Goal: Transaction & Acquisition: Purchase product/service

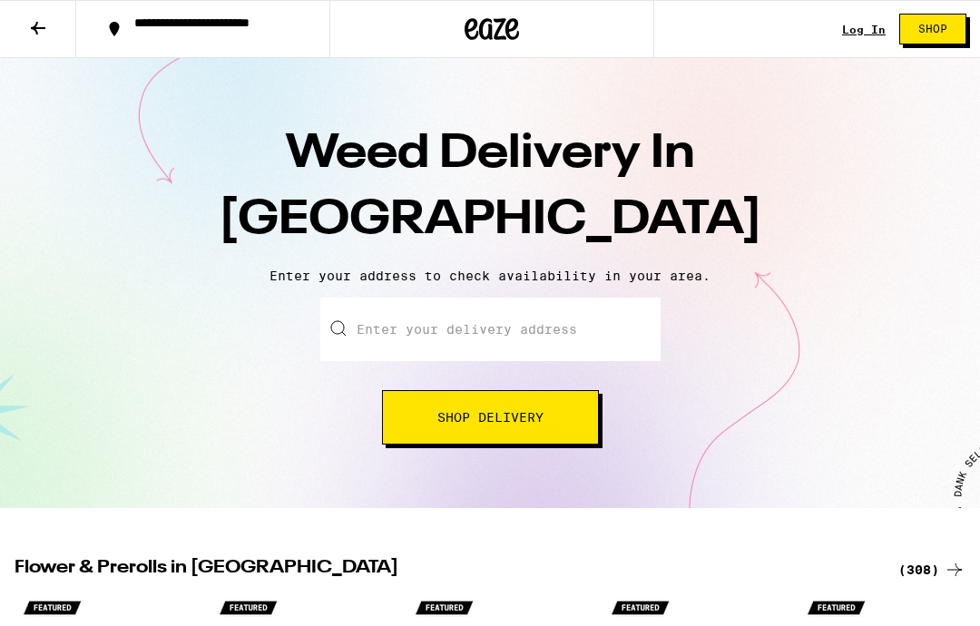
click at [406, 328] on input "Enter your delivery address" at bounding box center [490, 330] width 340 height 64
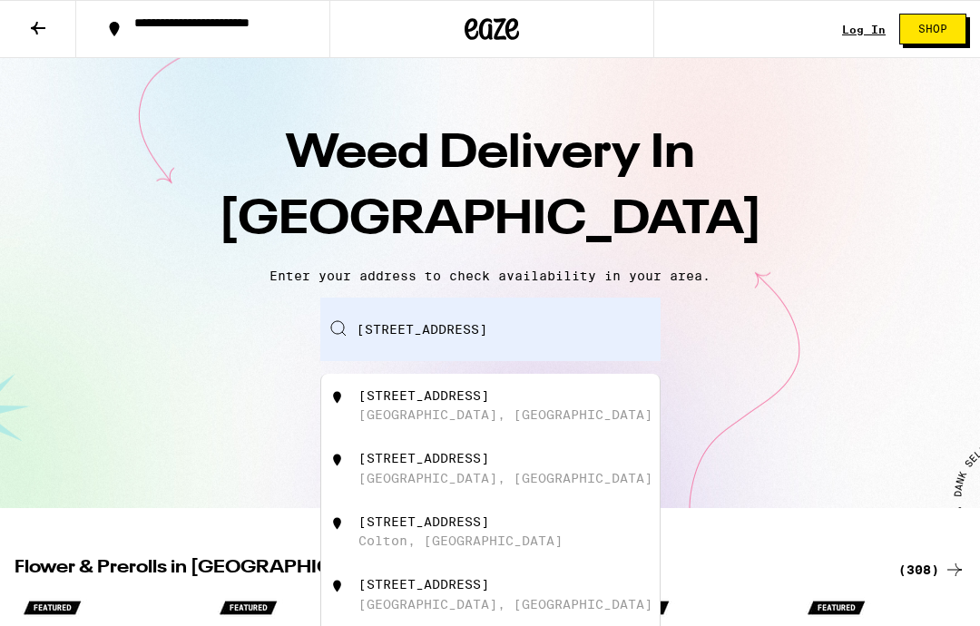
click at [404, 409] on div "838 W E St Ontario, CA" at bounding box center [520, 405] width 324 height 34
type input "838 W E St, Ontario, CA"
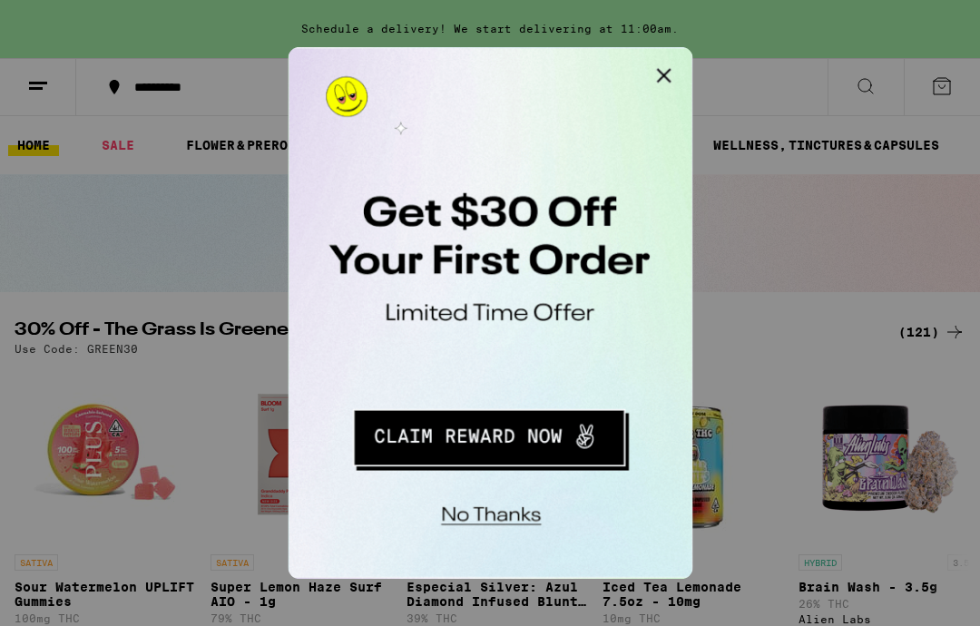
click at [416, 285] on button "Redirect to URL" at bounding box center [411, 289] width 225 height 46
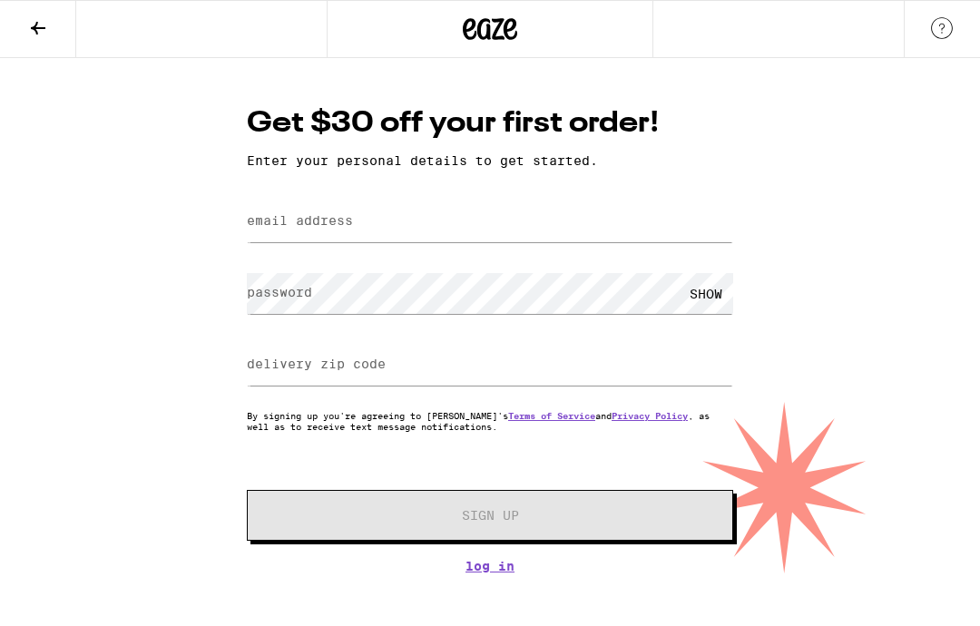
click at [289, 224] on label "email address" at bounding box center [300, 220] width 106 height 15
type input "[EMAIL_ADDRESS][DOMAIN_NAME]"
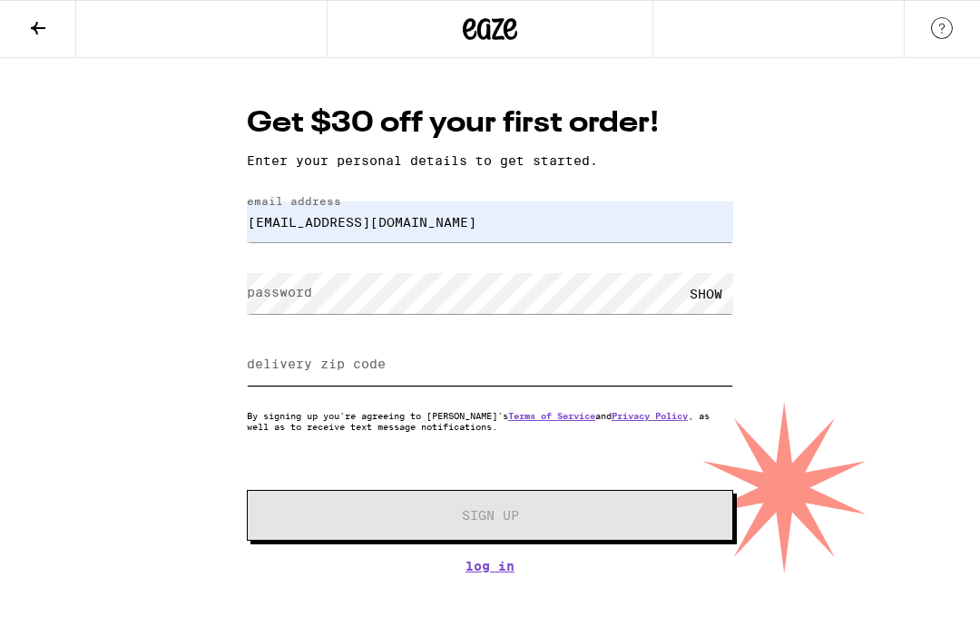
type input "91762"
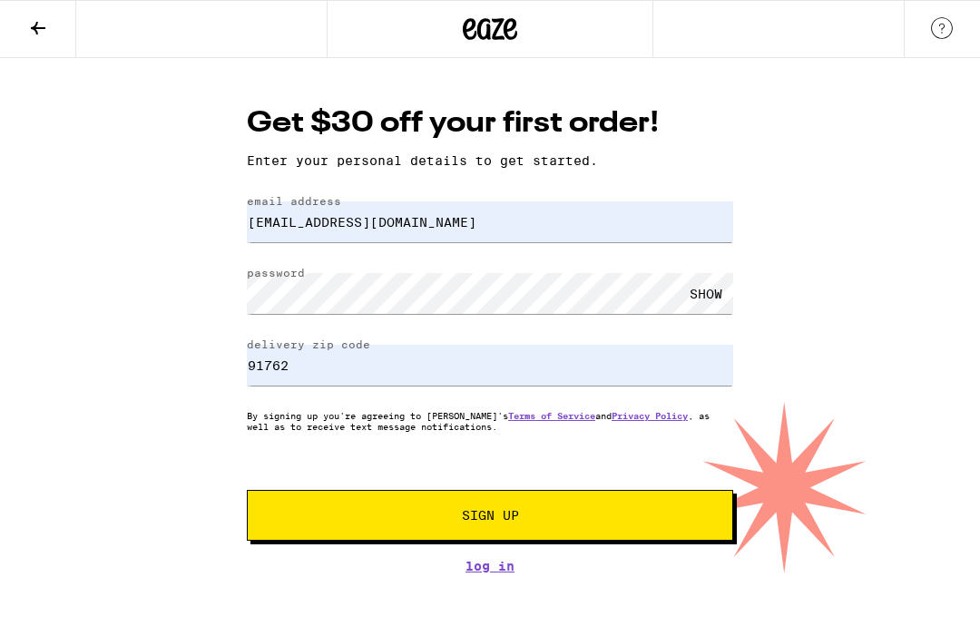
click at [537, 516] on span "Sign Up" at bounding box center [489, 515] width 361 height 13
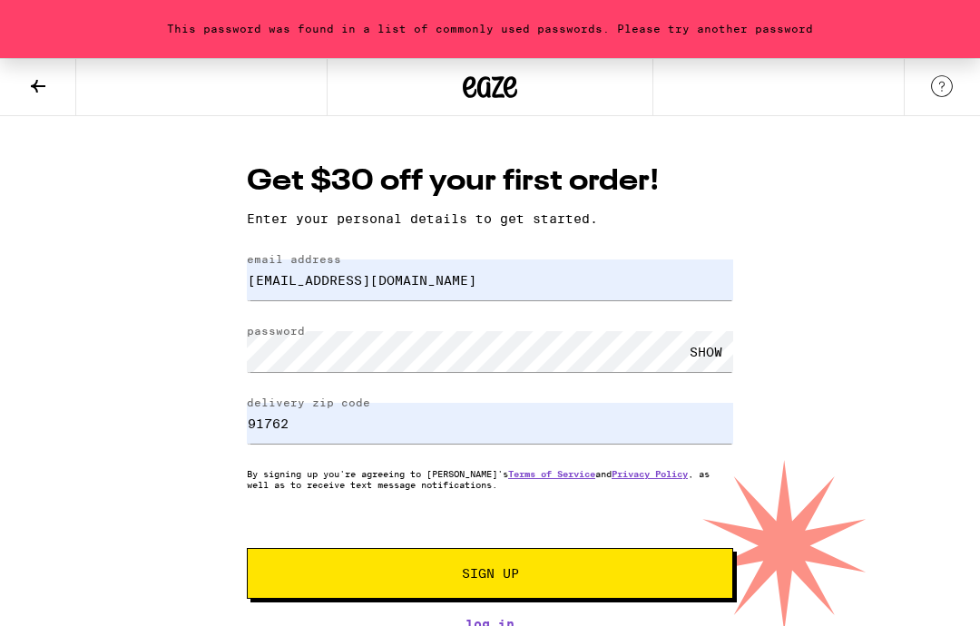
click at [708, 348] on div "SHOW" at bounding box center [706, 351] width 54 height 41
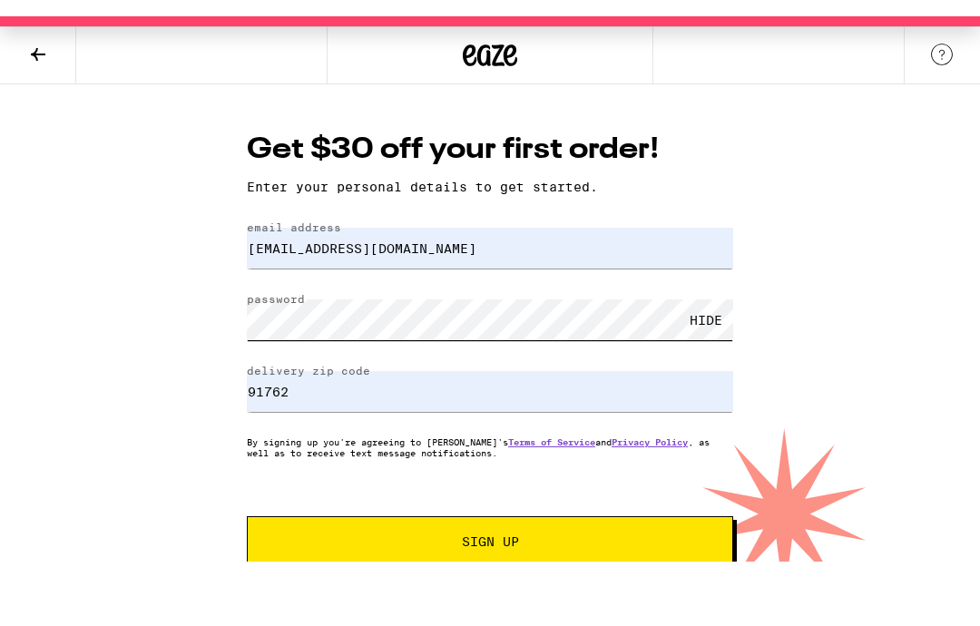
scroll to position [15, 0]
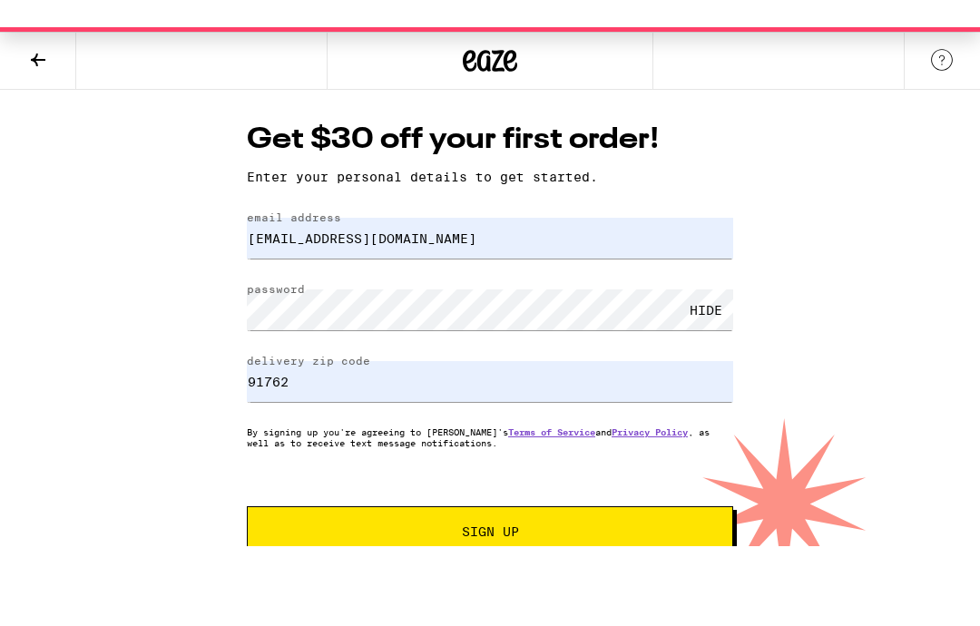
click at [520, 533] on button "Sign Up" at bounding box center [490, 558] width 486 height 51
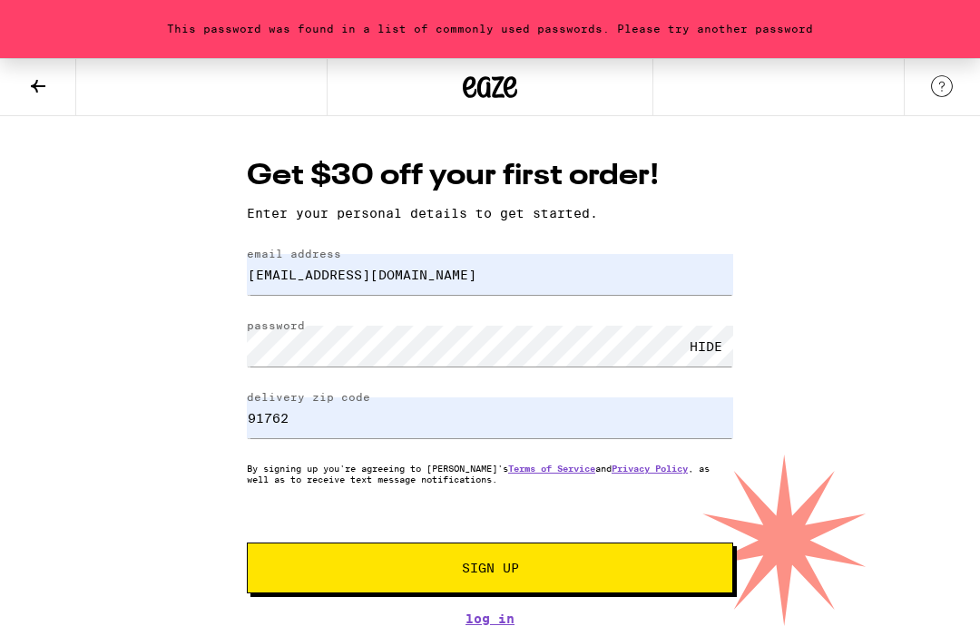
scroll to position [0, 0]
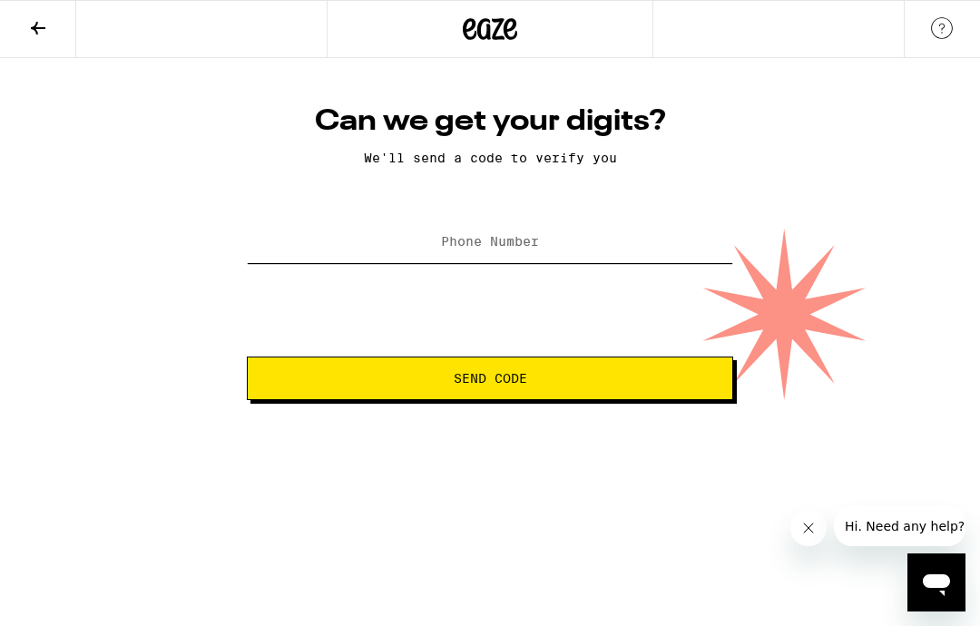
click at [326, 234] on input "Phone Number" at bounding box center [490, 242] width 486 height 41
click at [504, 378] on span "Send Code" at bounding box center [490, 378] width 73 height 13
type input "[PHONE_NUMBER]"
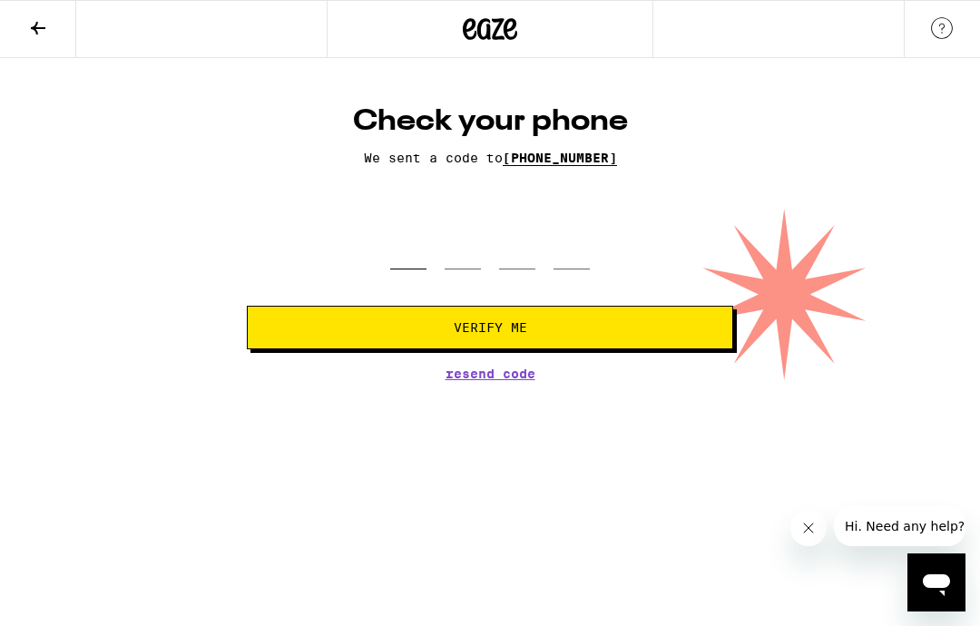
click at [414, 269] on input "tel" at bounding box center [408, 243] width 36 height 54
type input "1"
type input "2"
type input "3"
type input "6"
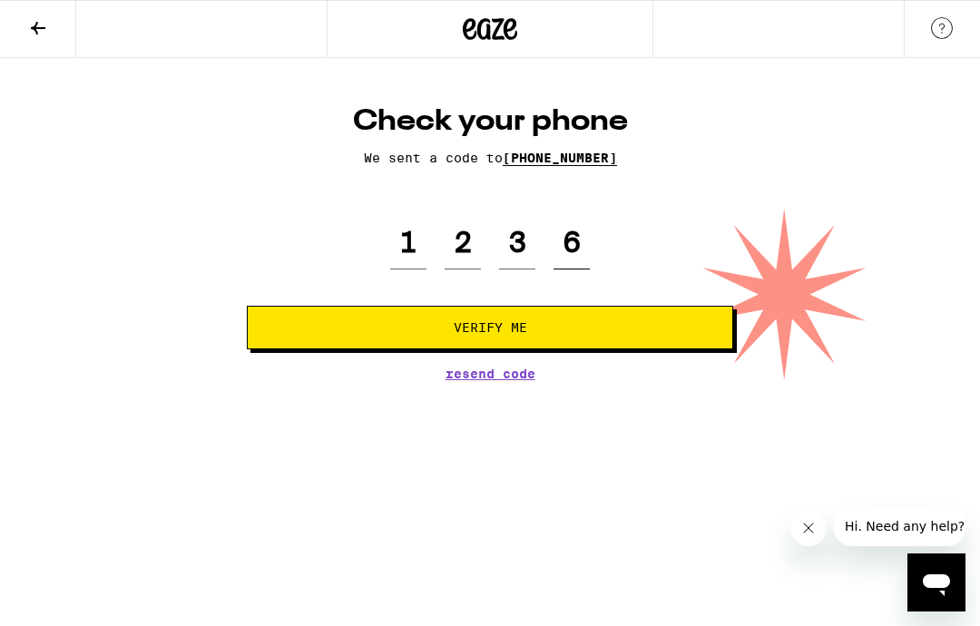
click at [565, 334] on span "Verify Me" at bounding box center [489, 327] width 455 height 13
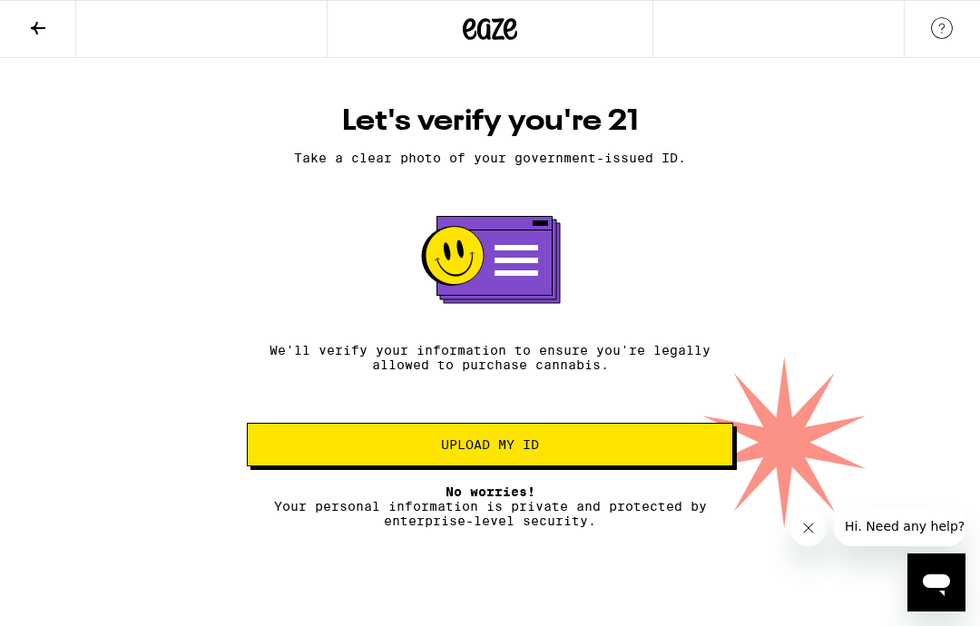
click at [342, 445] on button "Upload my ID" at bounding box center [490, 445] width 486 height 44
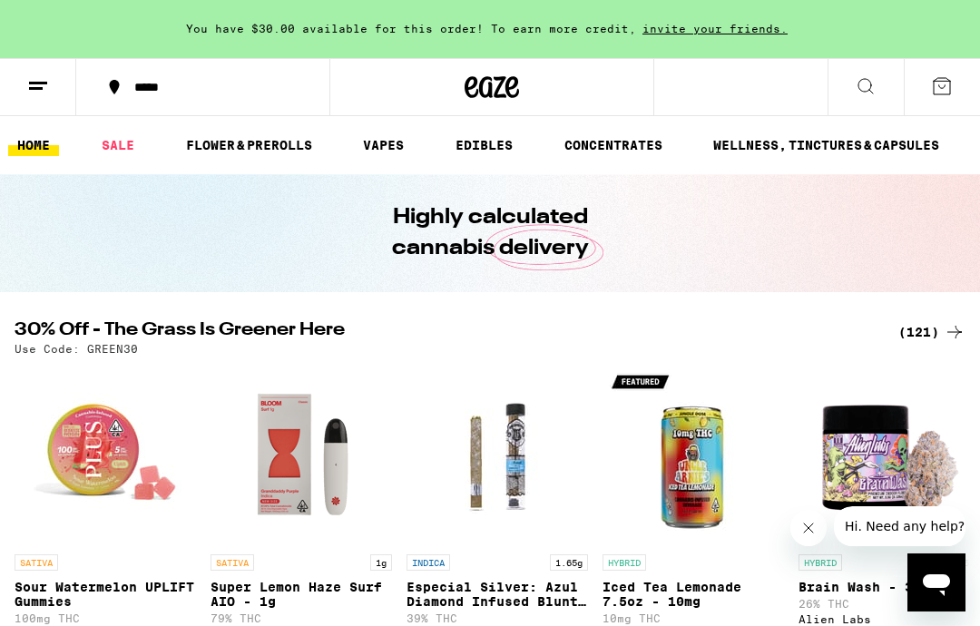
click at [235, 147] on link "FLOWER & PREROLLS" at bounding box center [249, 145] width 144 height 22
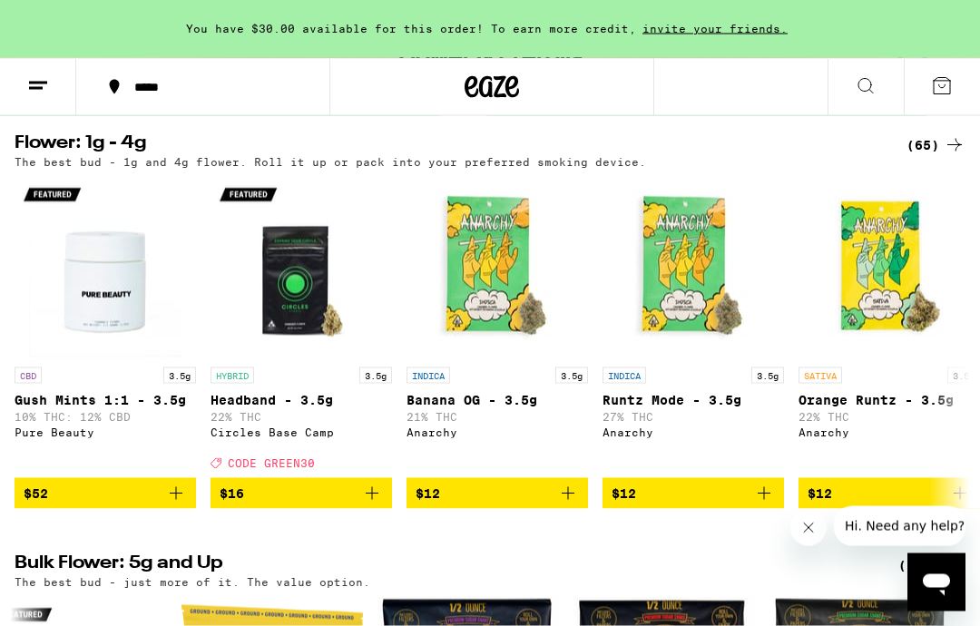
scroll to position [175, 0]
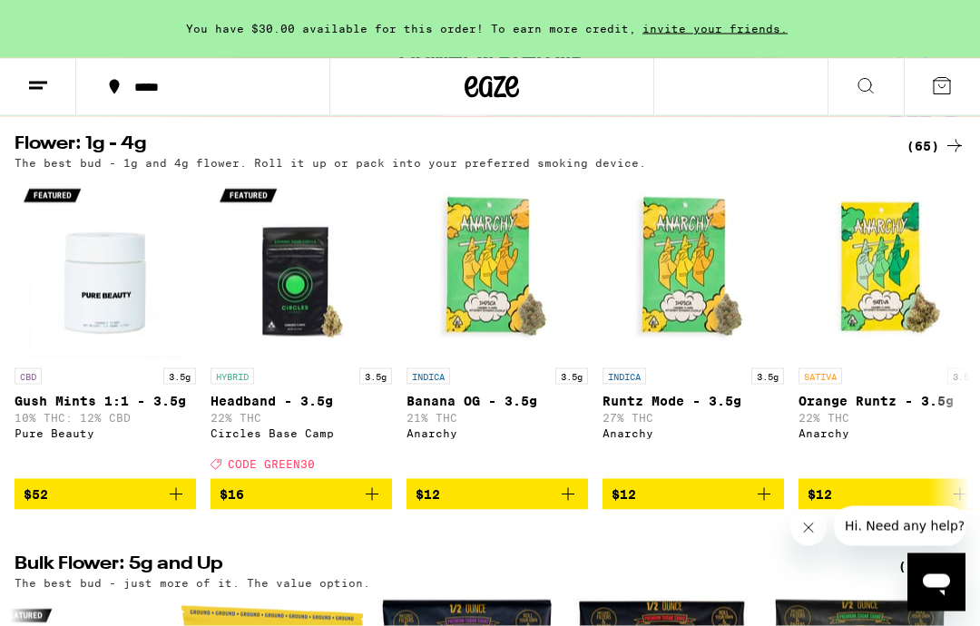
click at [692, 505] on span "$12" at bounding box center [693, 495] width 163 height 22
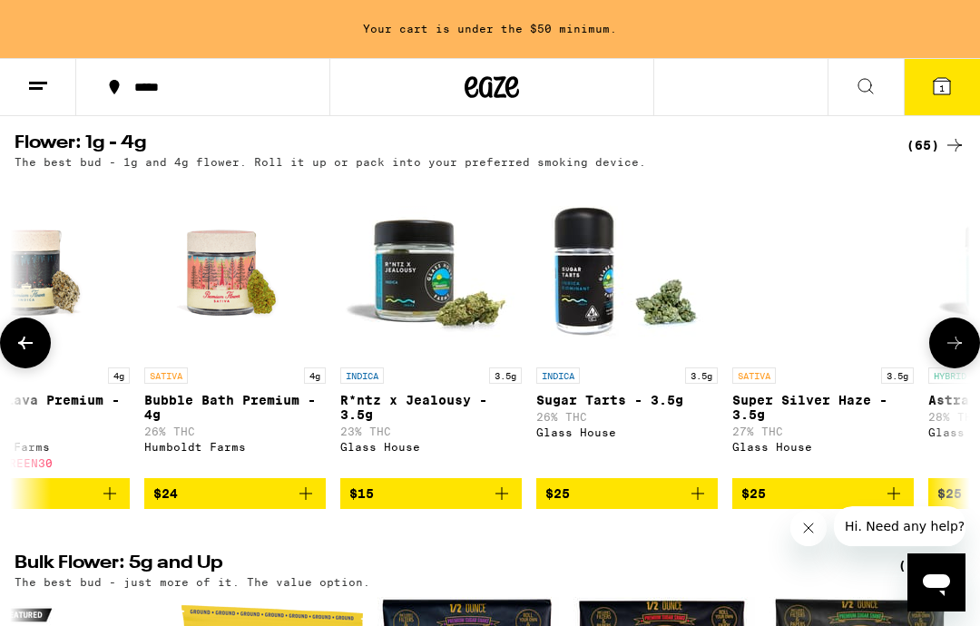
scroll to position [0, 2224]
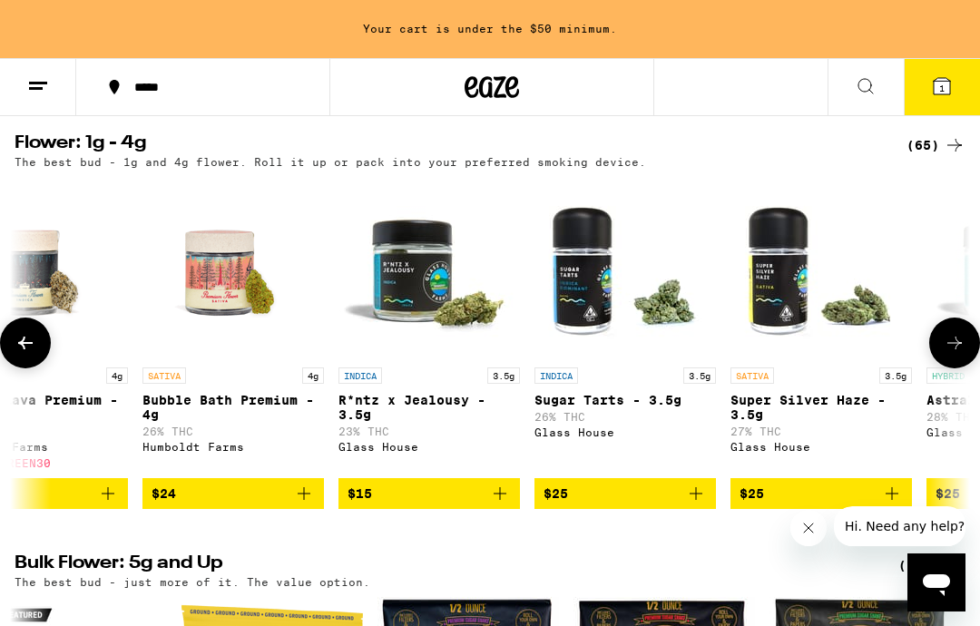
click at [478, 503] on span "$15" at bounding box center [428, 494] width 163 height 22
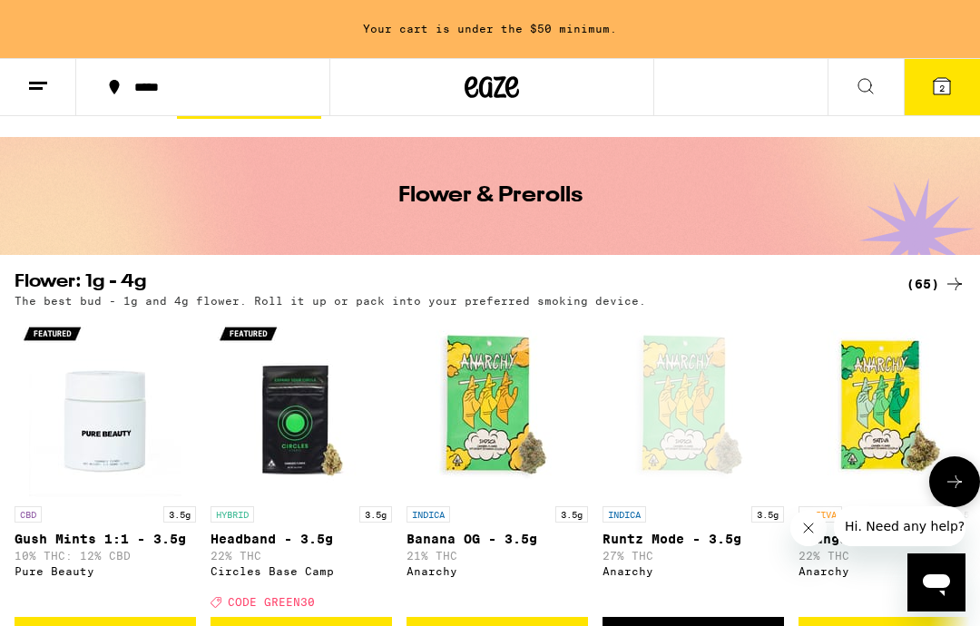
scroll to position [0, 0]
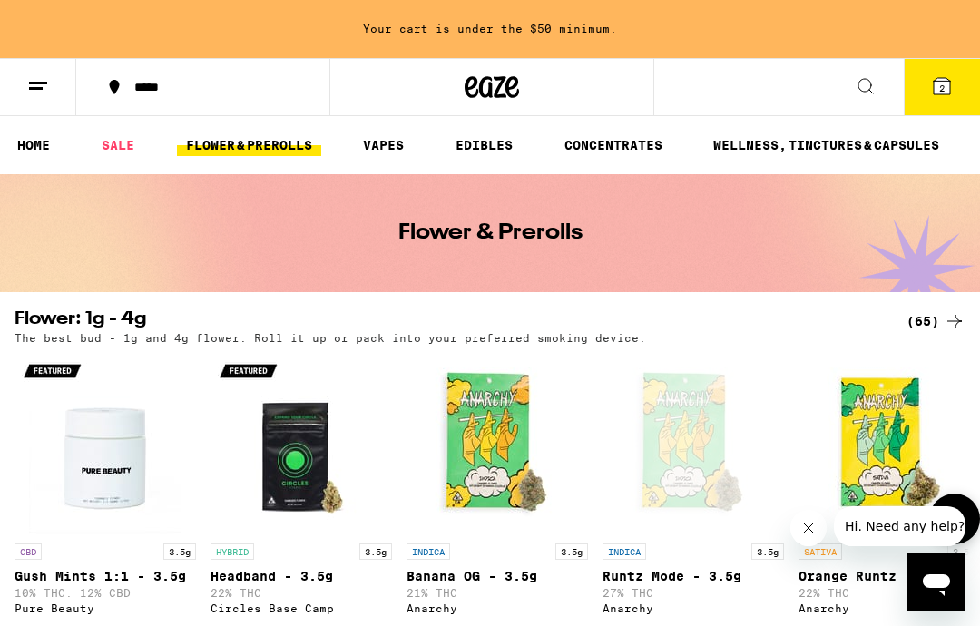
click at [38, 83] on line at bounding box center [38, 83] width 18 height 0
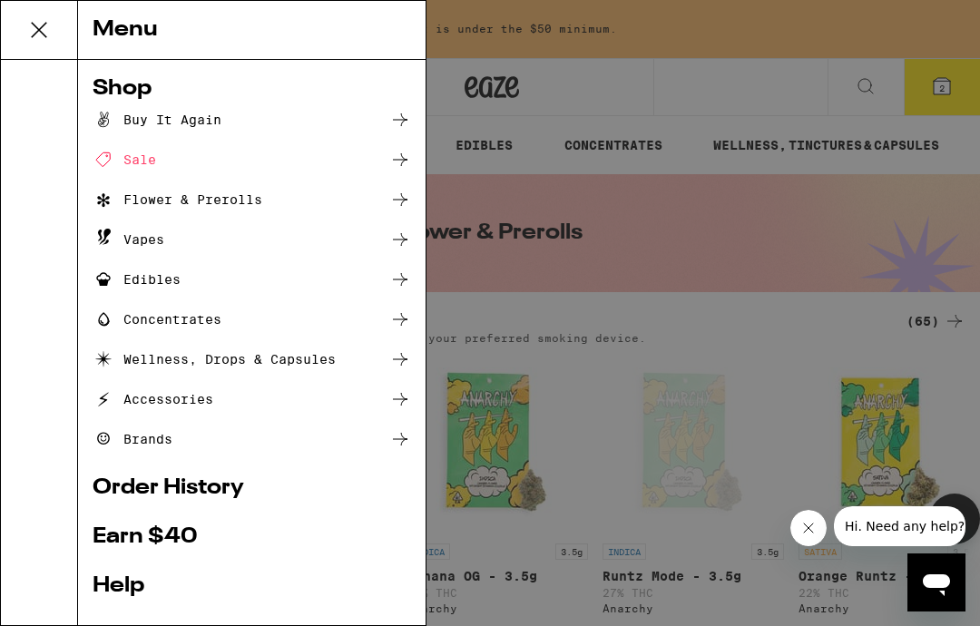
click at [44, 34] on icon at bounding box center [39, 30] width 36 height 36
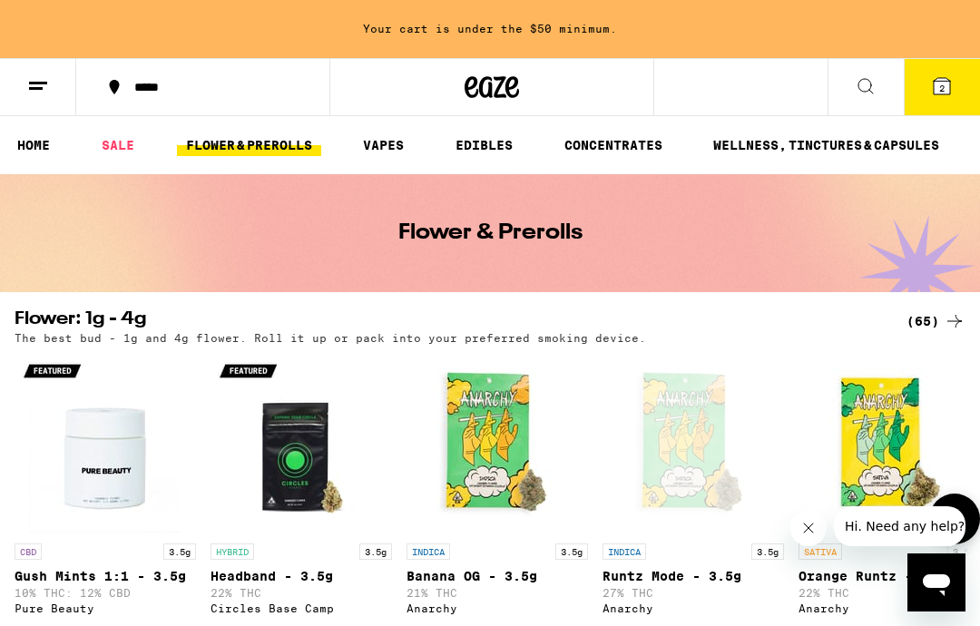
click at [118, 142] on link "SALE" at bounding box center [118, 145] width 51 height 22
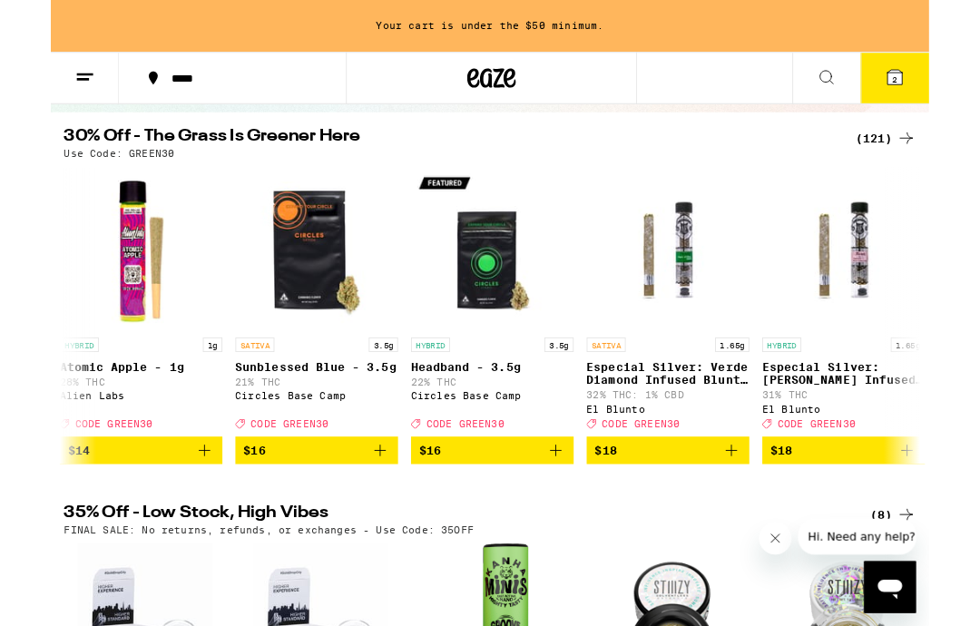
scroll to position [0, 2550]
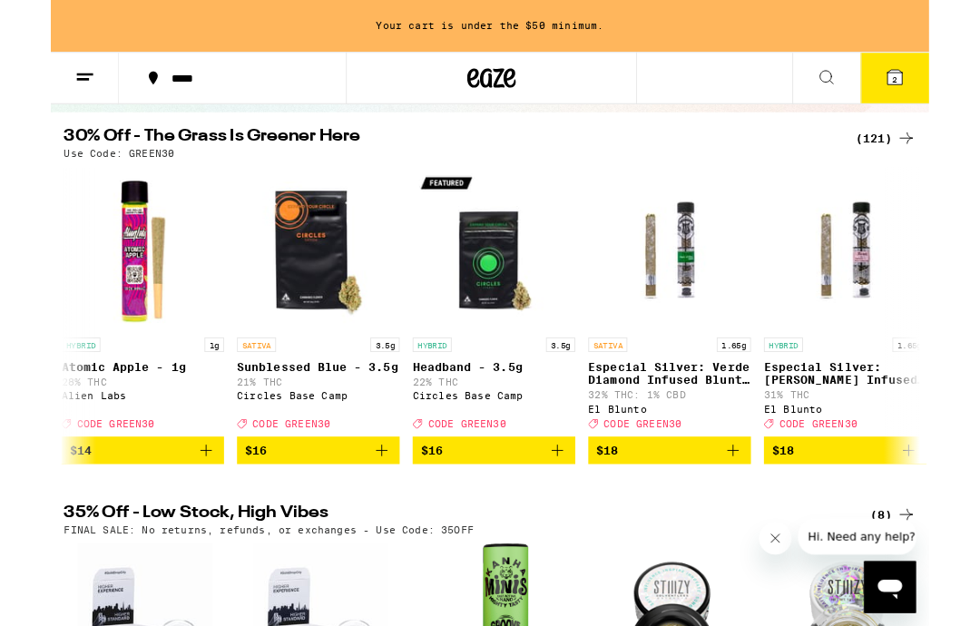
click at [358, 514] on icon "Add to bag" at bounding box center [369, 503] width 22 height 22
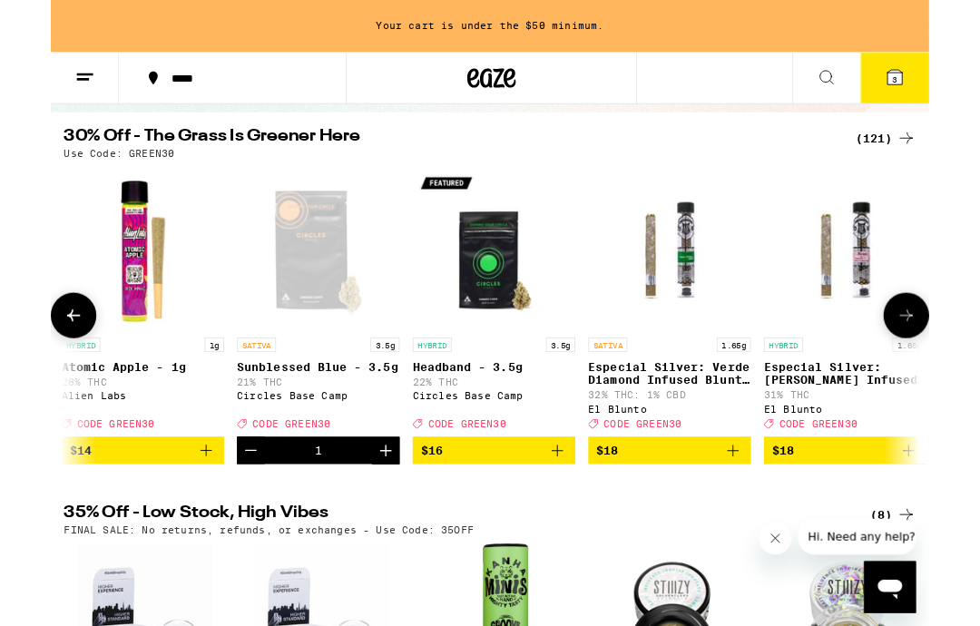
click at [569, 514] on icon "Add to bag" at bounding box center [565, 503] width 22 height 22
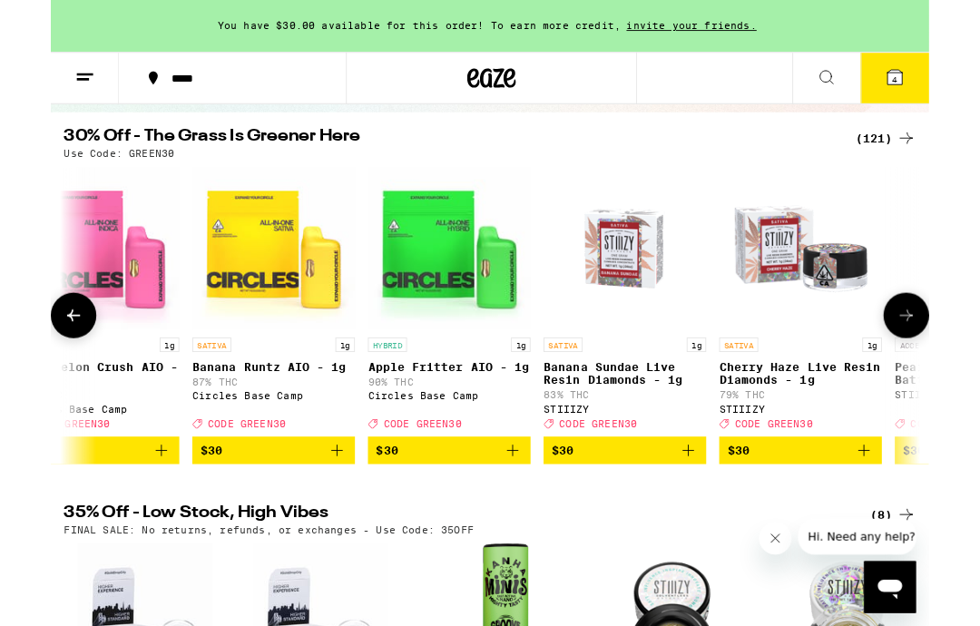
scroll to position [0, 12401]
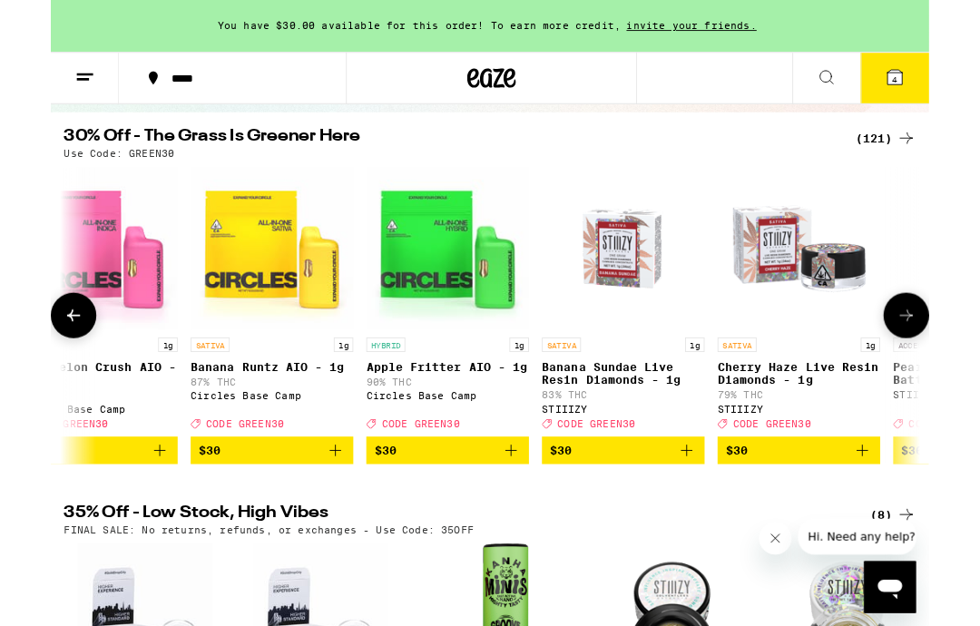
click at [941, 81] on icon at bounding box center [942, 86] width 16 height 16
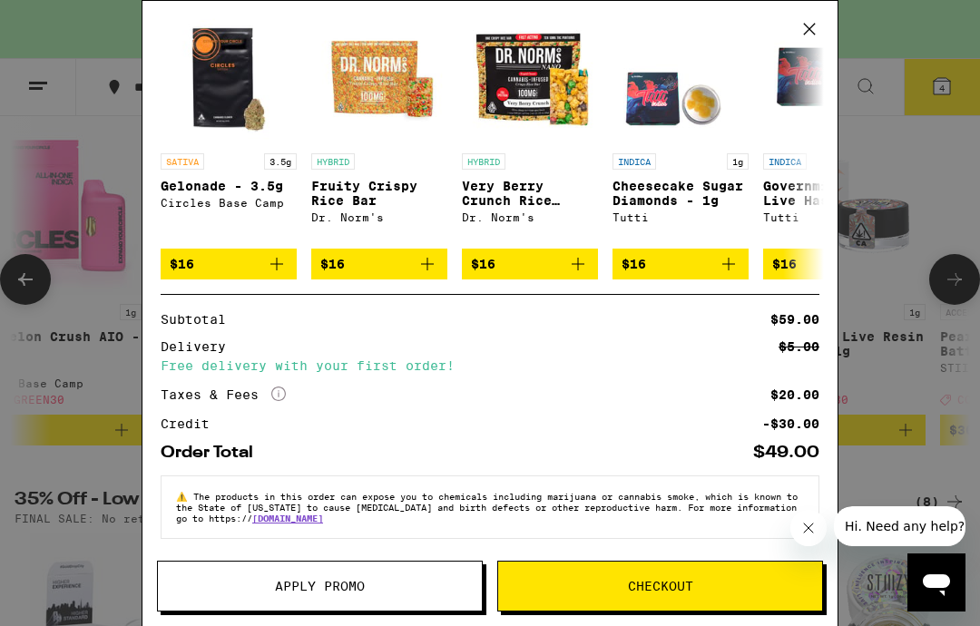
scroll to position [440, 0]
click at [374, 584] on span "Apply Promo" at bounding box center [320, 586] width 324 height 13
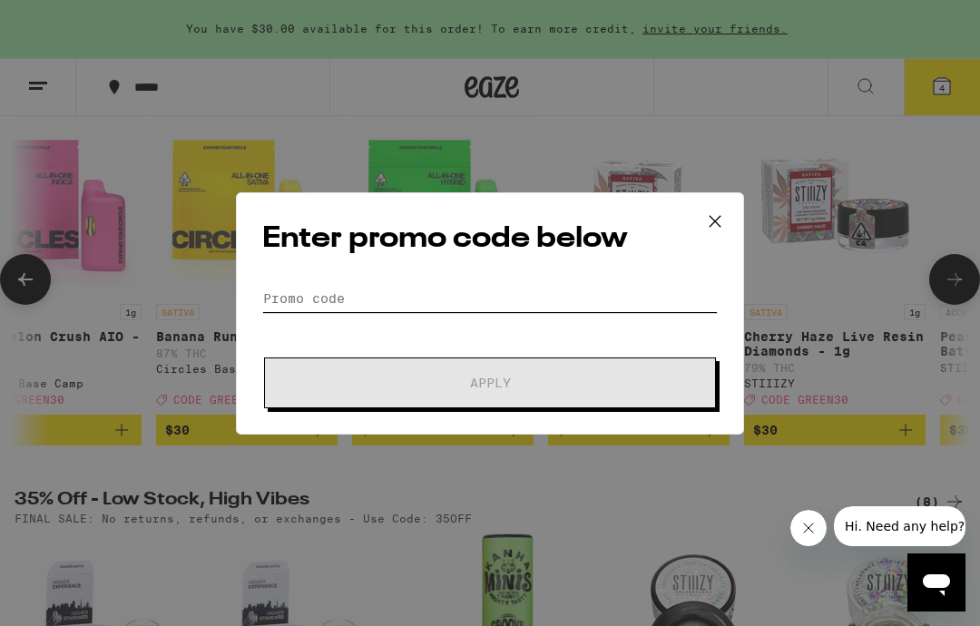
click at [286, 289] on input "Promo Code" at bounding box center [489, 298] width 455 height 27
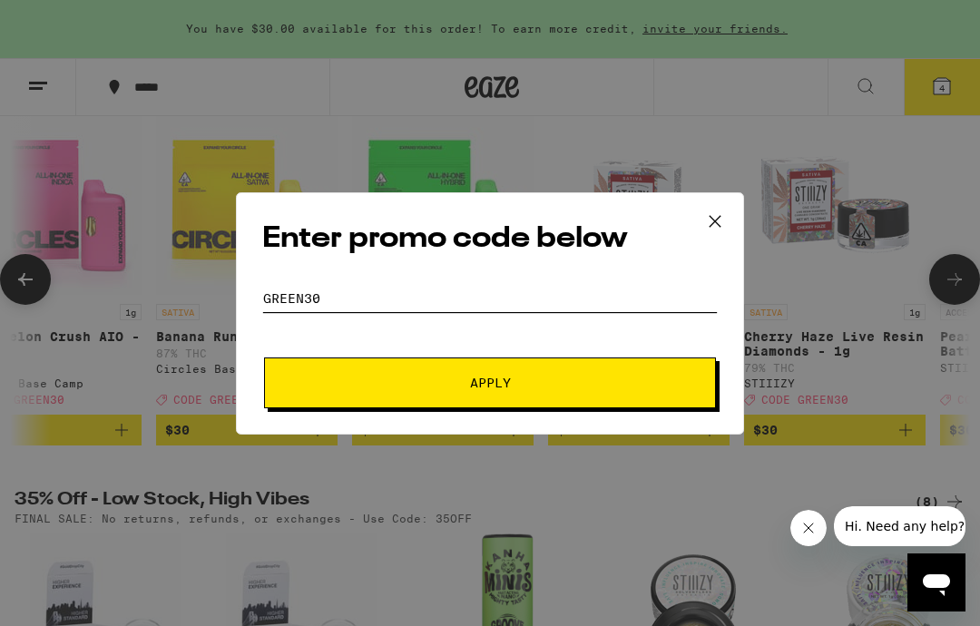
type input "green30"
click at [492, 375] on button "Apply" at bounding box center [490, 382] width 452 height 51
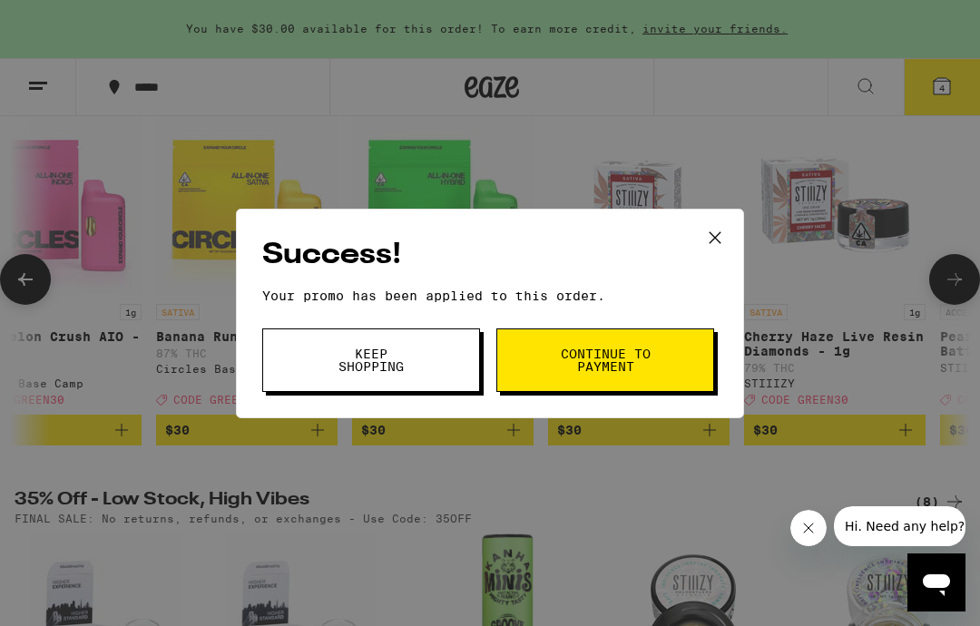
click at [631, 366] on span "Continue to payment" at bounding box center [605, 359] width 93 height 25
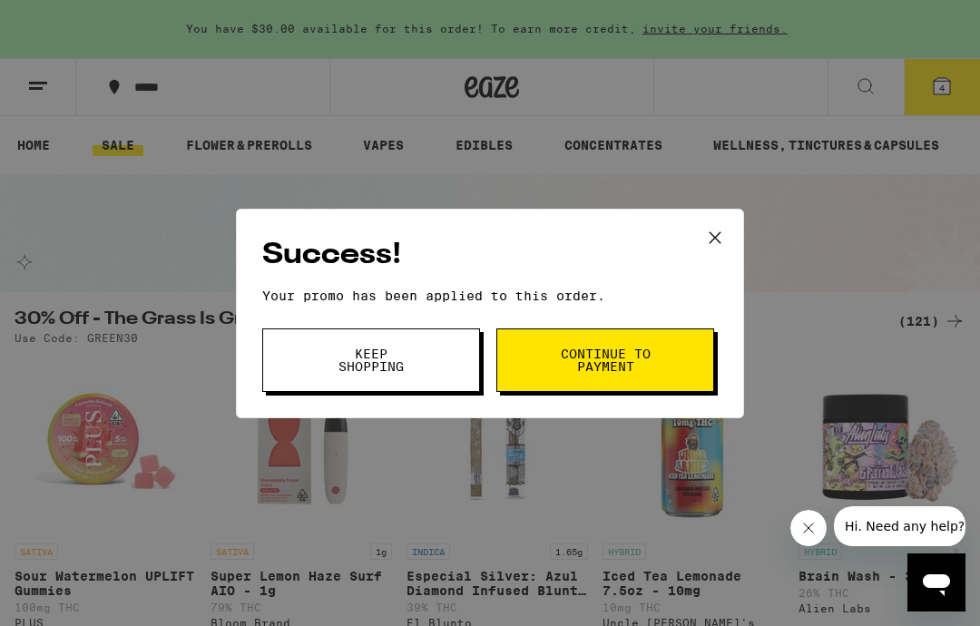
click at [728, 238] on icon at bounding box center [714, 237] width 27 height 27
click at [726, 242] on icon at bounding box center [714, 237] width 27 height 27
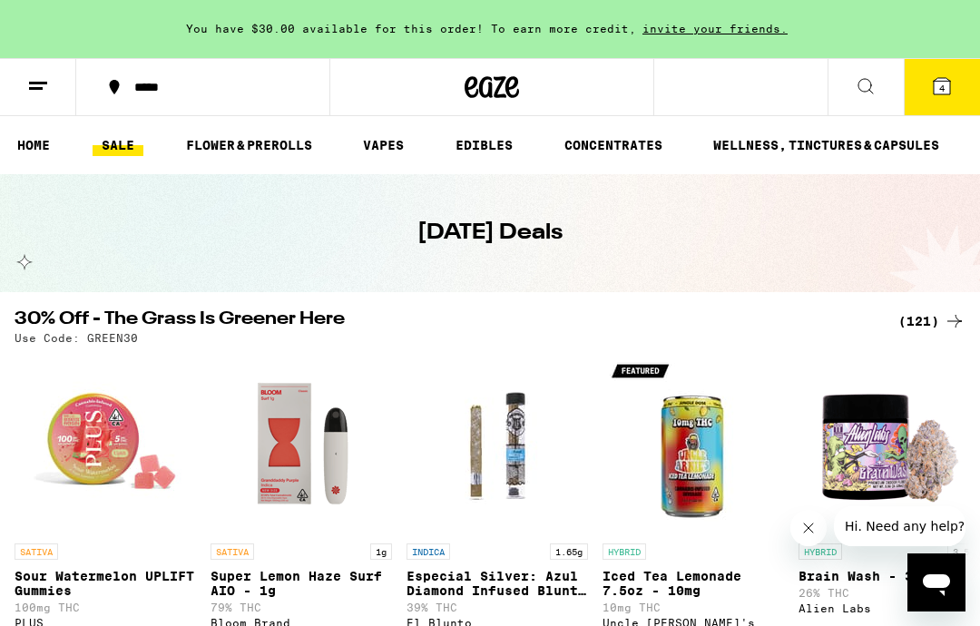
scroll to position [167, 0]
